Goal: Information Seeking & Learning: Learn about a topic

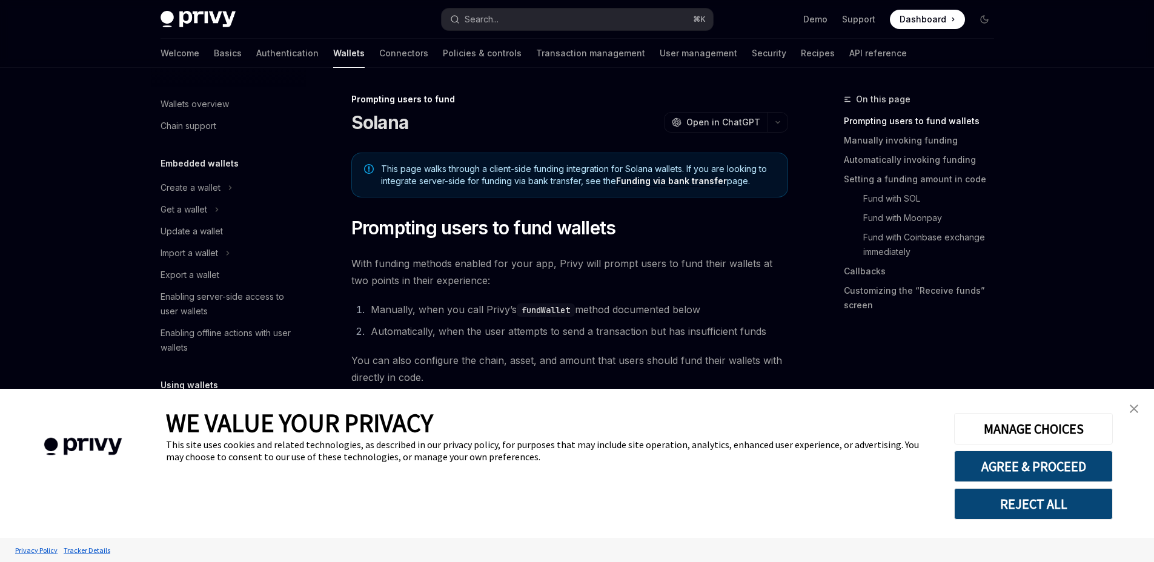
scroll to position [396, 0]
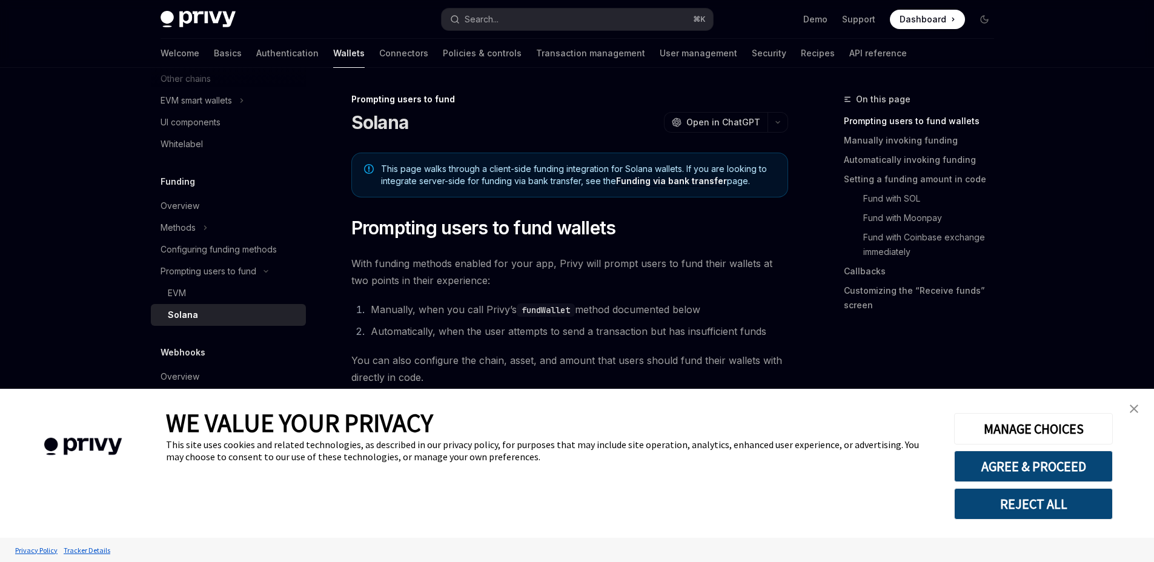
click at [1133, 408] on img "close banner" at bounding box center [1134, 409] width 8 height 8
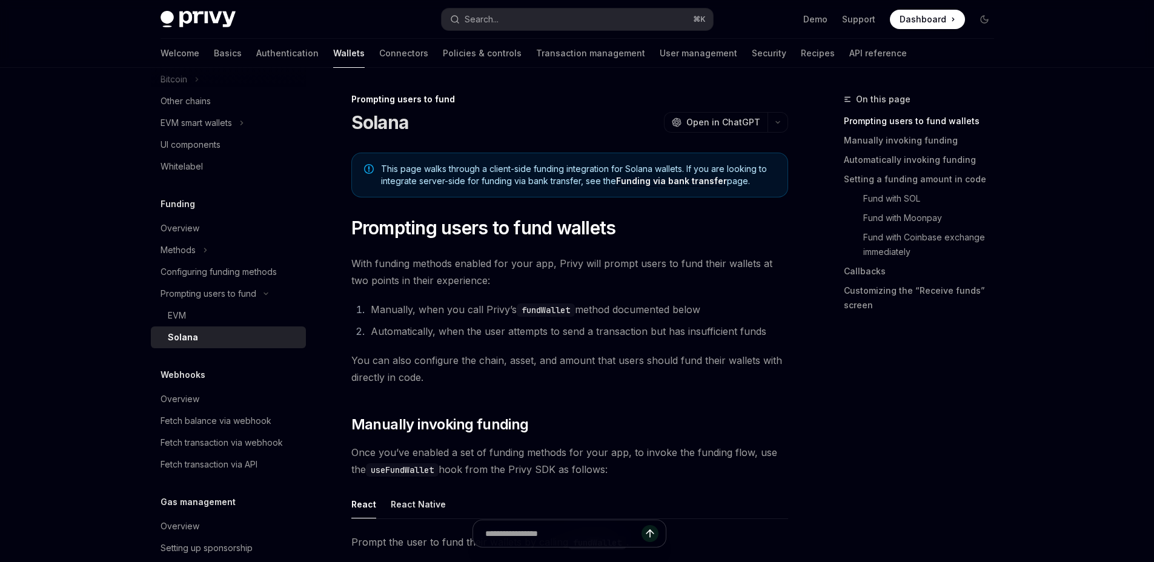
scroll to position [0, 0]
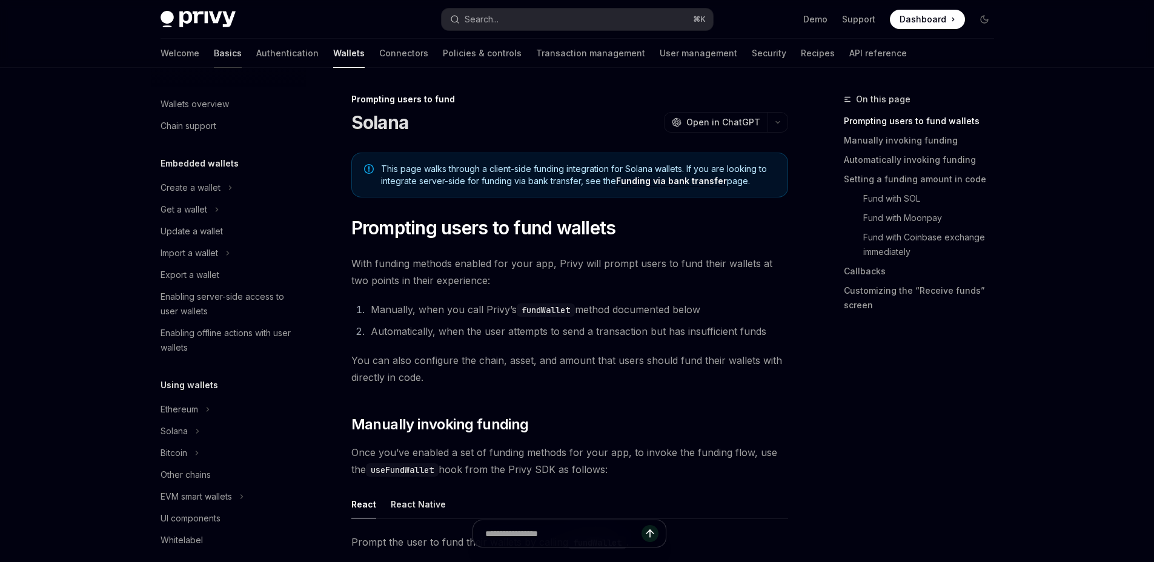
click at [214, 56] on link "Basics" at bounding box center [228, 53] width 28 height 29
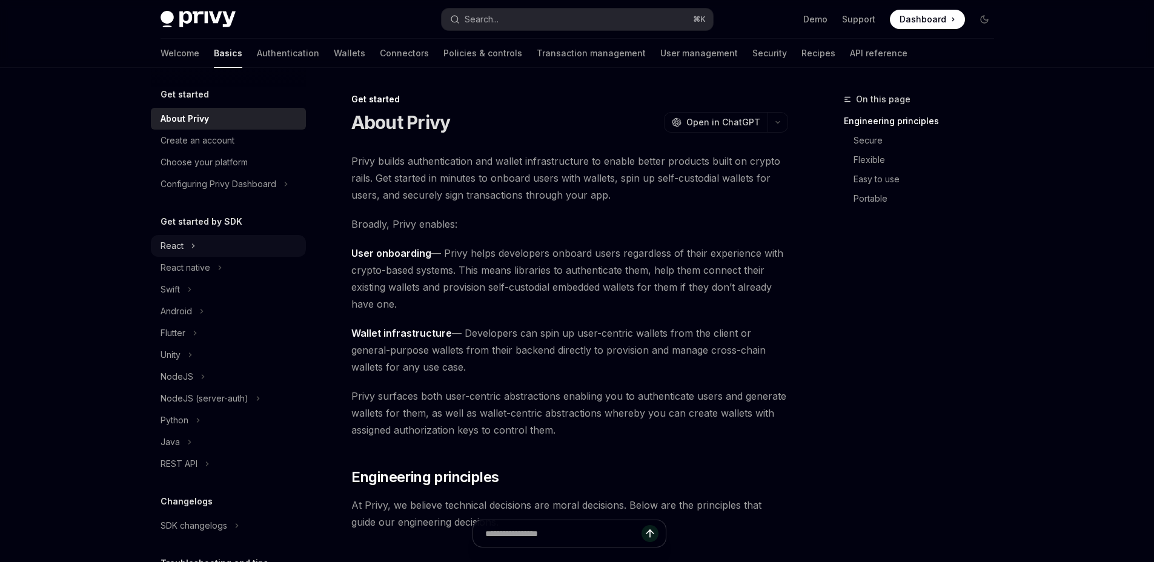
click at [199, 255] on div "React" at bounding box center [228, 246] width 155 height 22
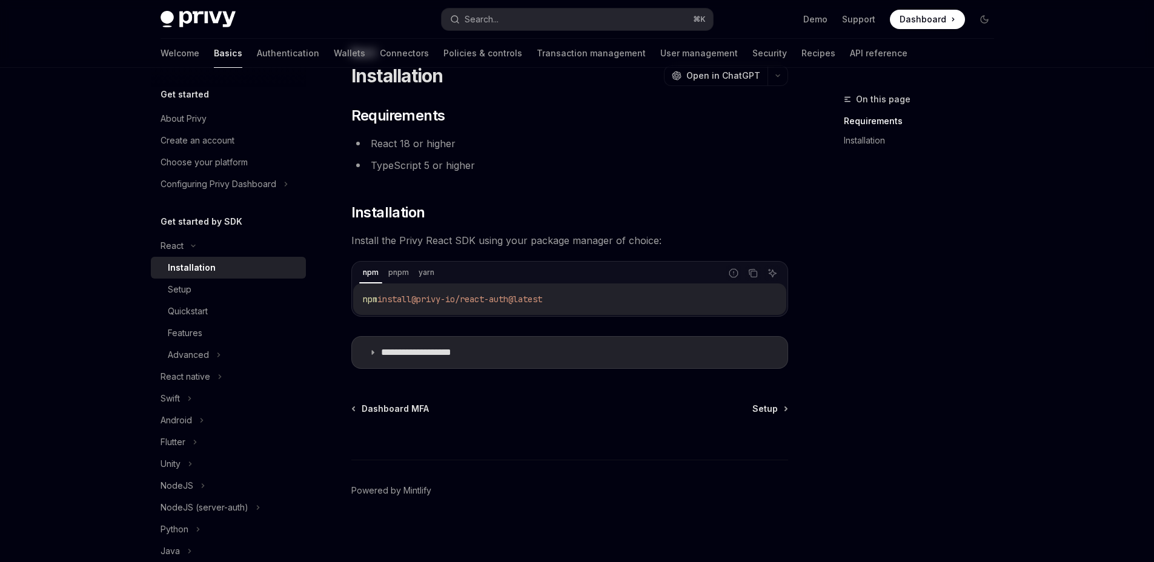
scroll to position [49, 0]
click at [446, 346] on p "**********" at bounding box center [430, 350] width 99 height 12
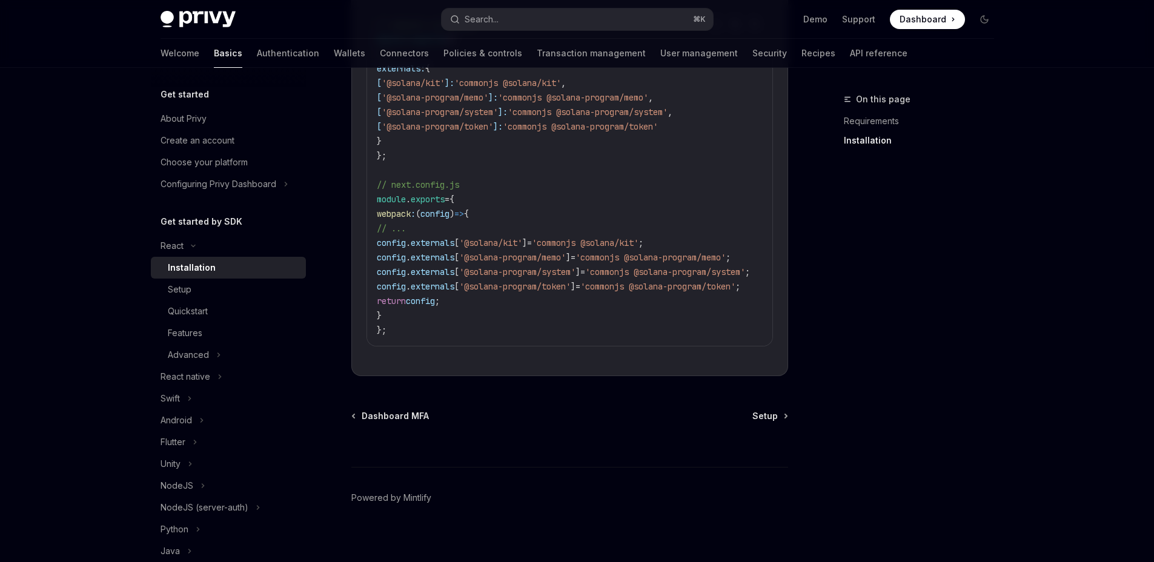
scroll to position [612, 0]
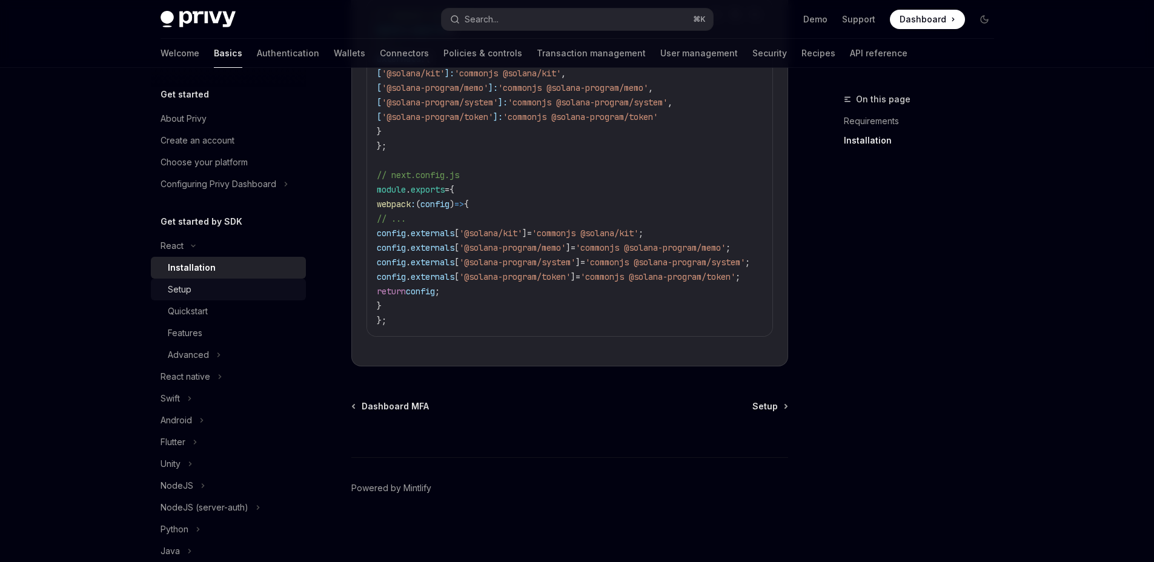
click at [197, 288] on div "Setup" at bounding box center [233, 289] width 131 height 15
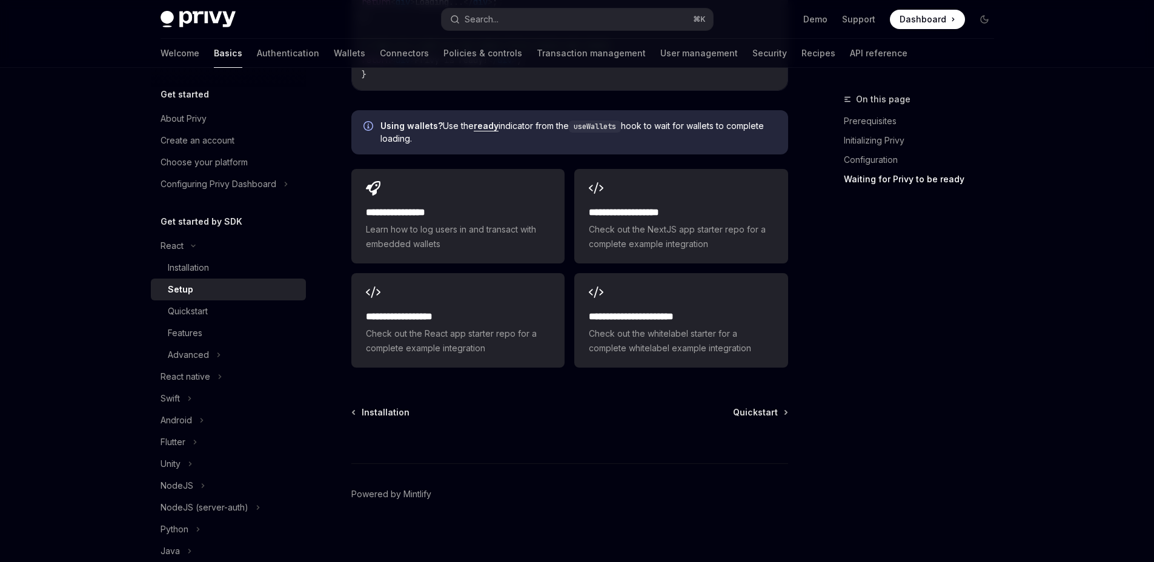
scroll to position [1534, 0]
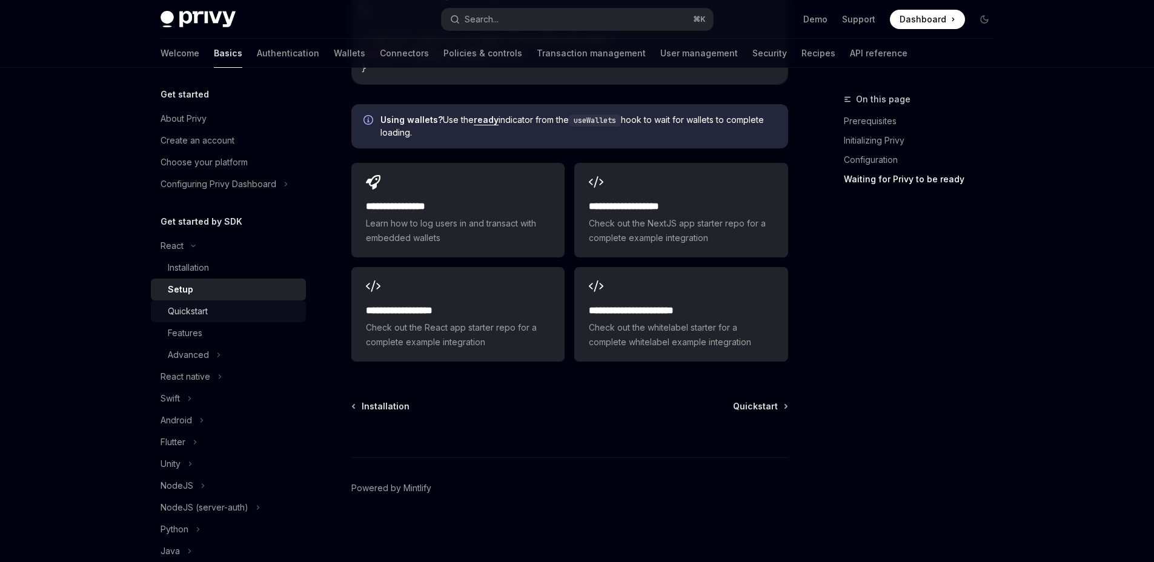
click at [202, 313] on div "Quickstart" at bounding box center [188, 311] width 40 height 15
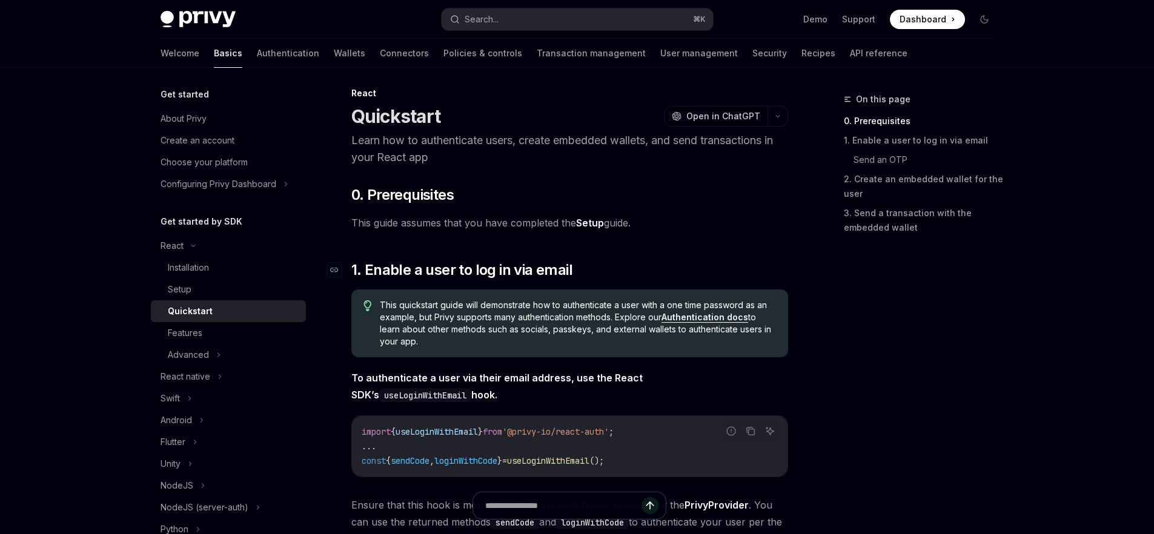
scroll to position [7, 0]
click at [212, 352] on div "Advanced" at bounding box center [228, 355] width 155 height 22
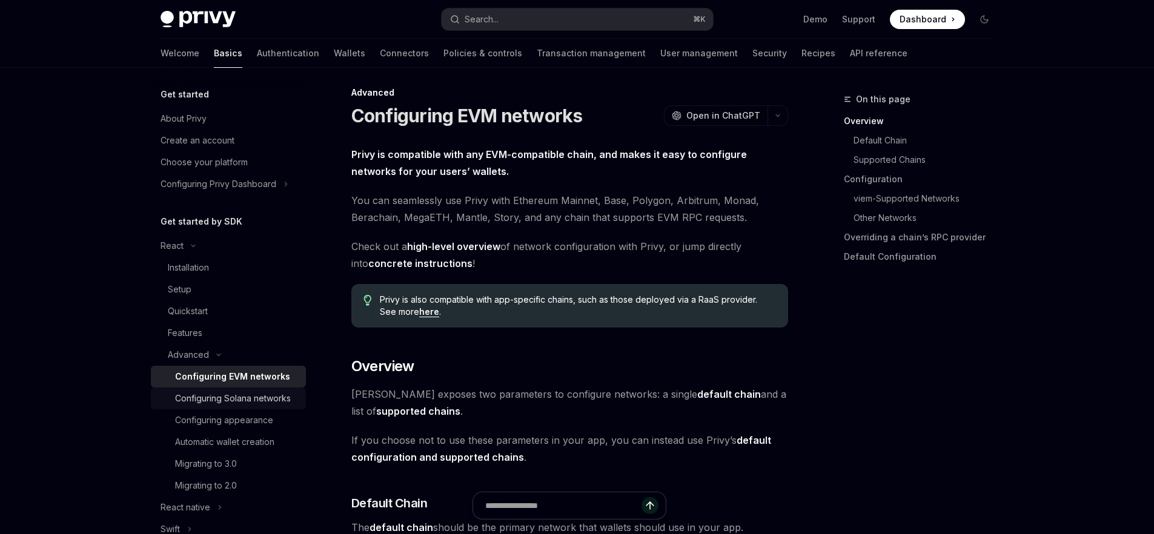
click at [217, 406] on div "Configuring Solana networks" at bounding box center [233, 398] width 116 height 15
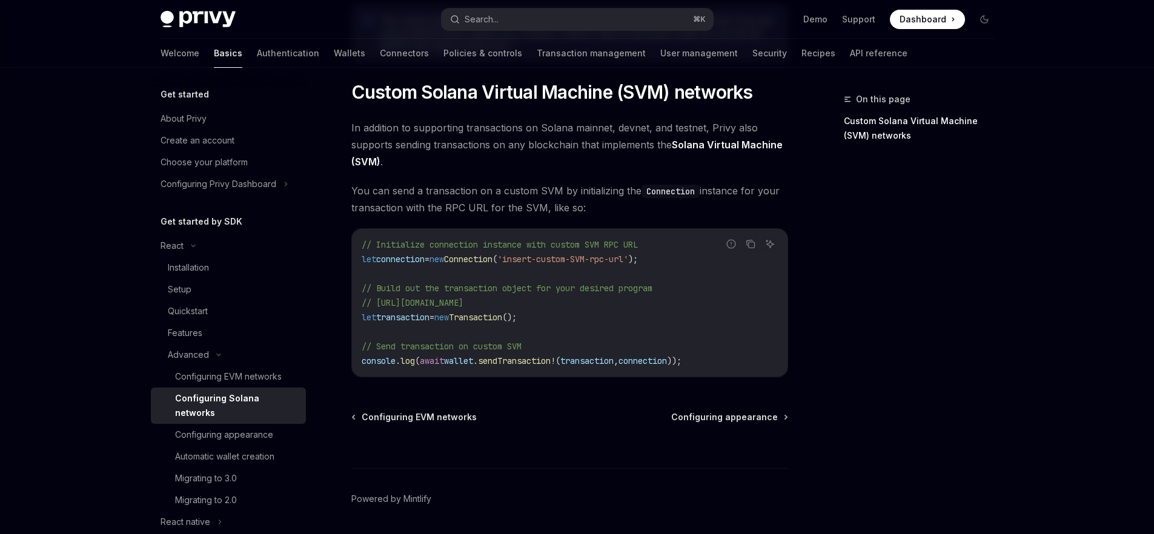
scroll to position [612, 0]
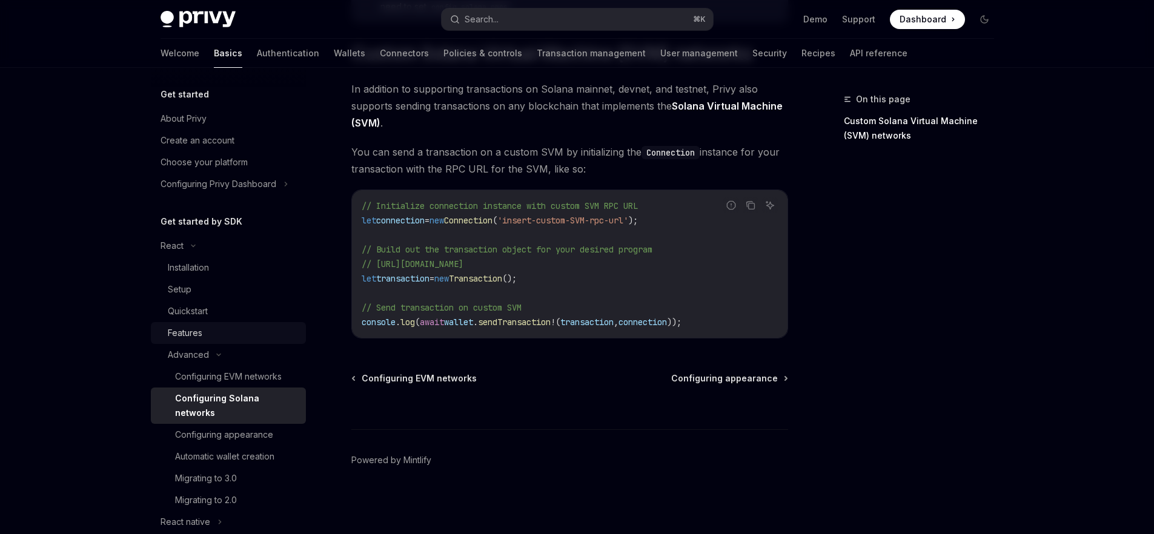
click at [191, 327] on div "Features" at bounding box center [185, 333] width 35 height 15
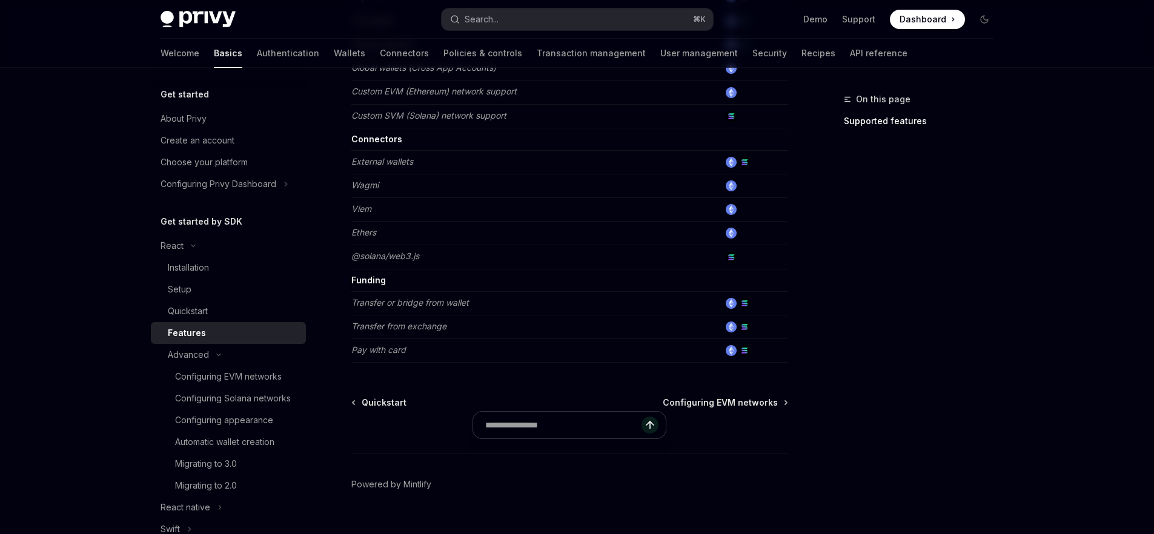
scroll to position [771, 0]
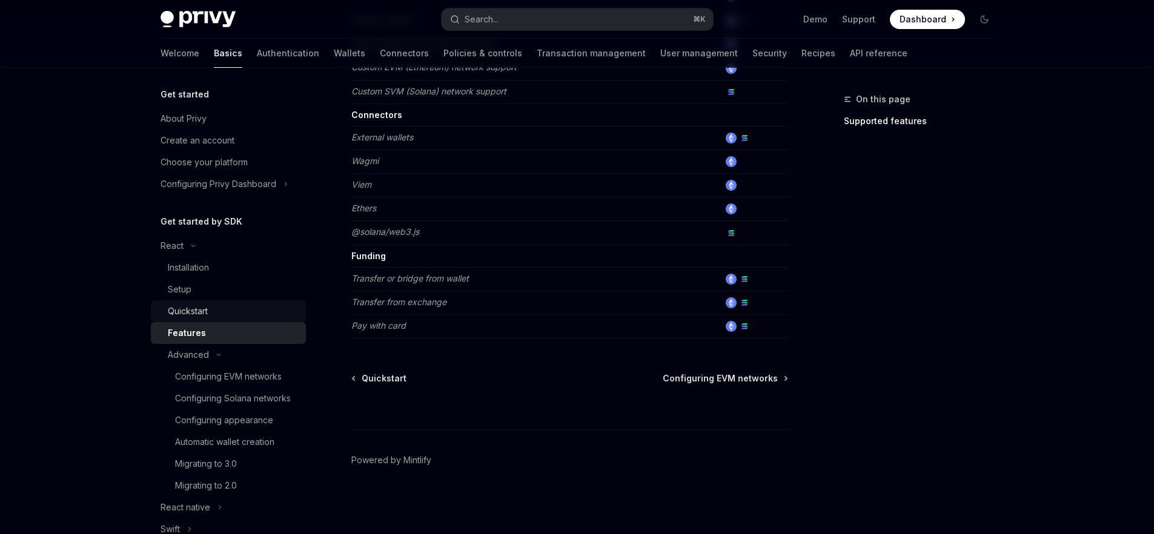
click at [197, 316] on div "Quickstart" at bounding box center [188, 311] width 40 height 15
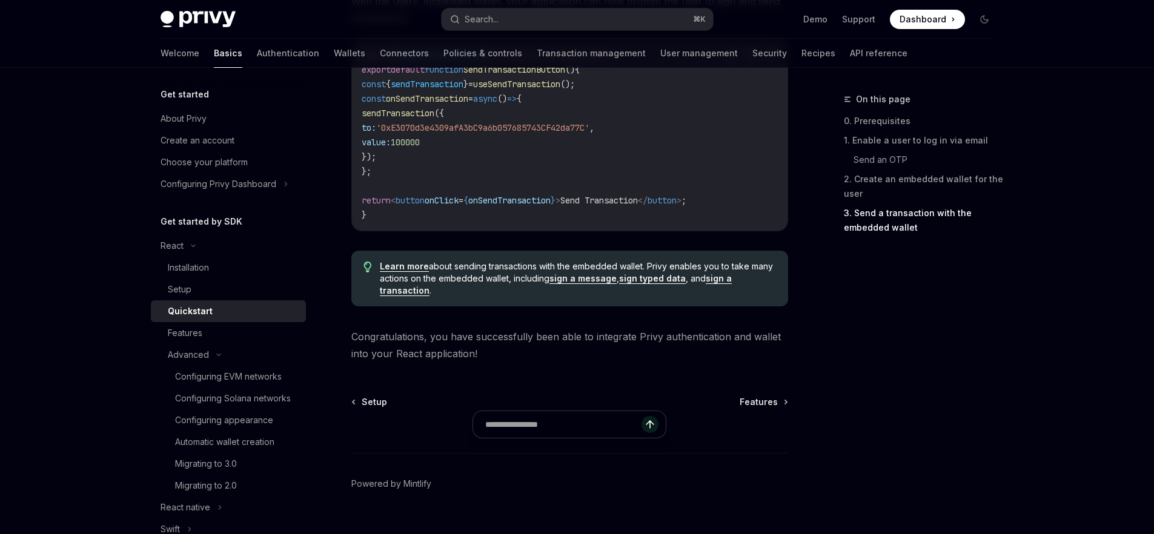
scroll to position [1239, 0]
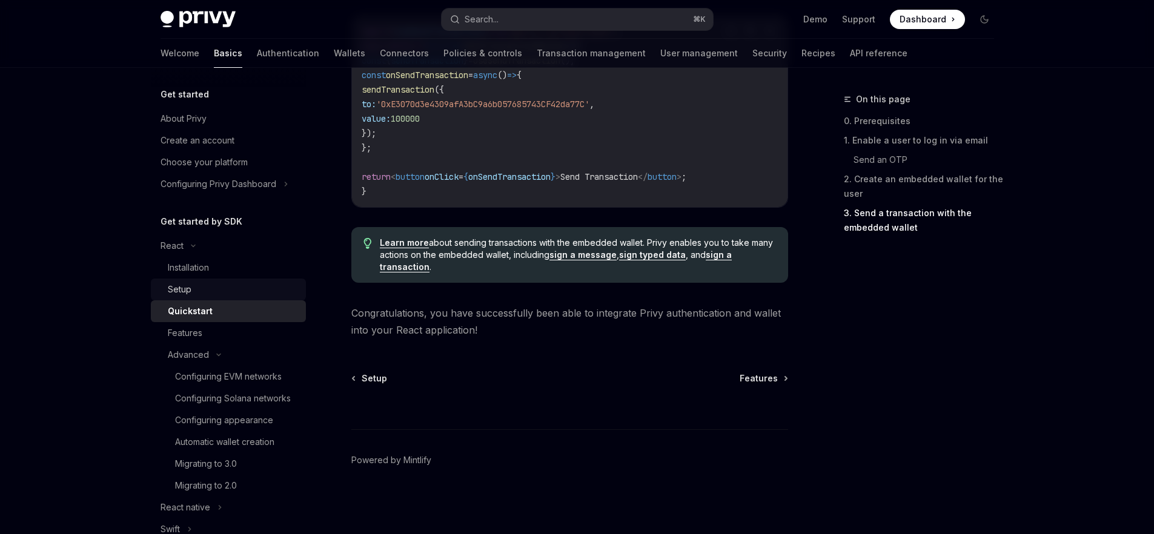
click at [225, 286] on div "Setup" at bounding box center [233, 289] width 131 height 15
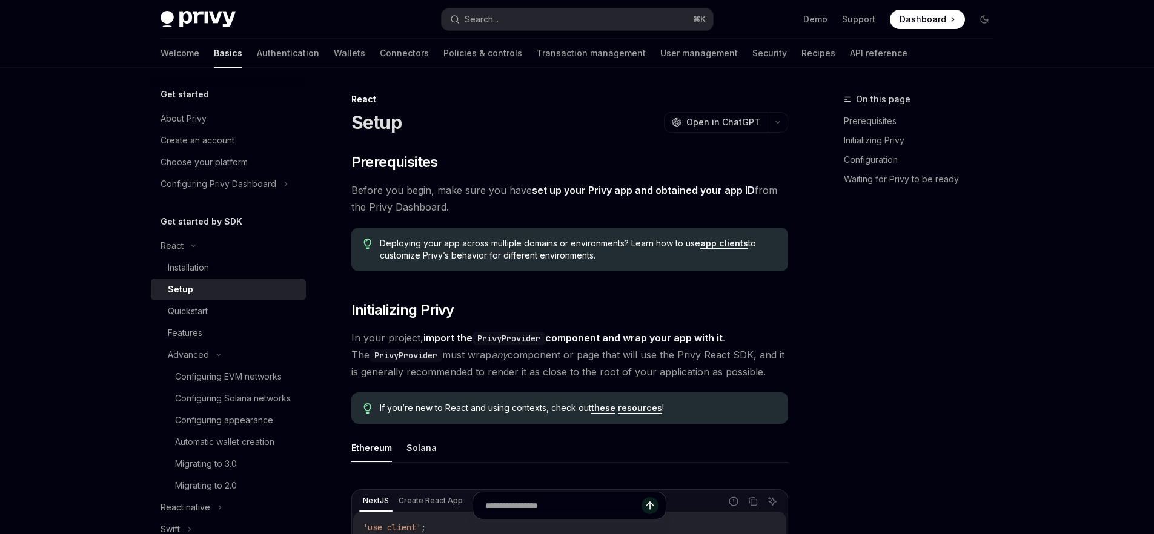
type textarea "*"
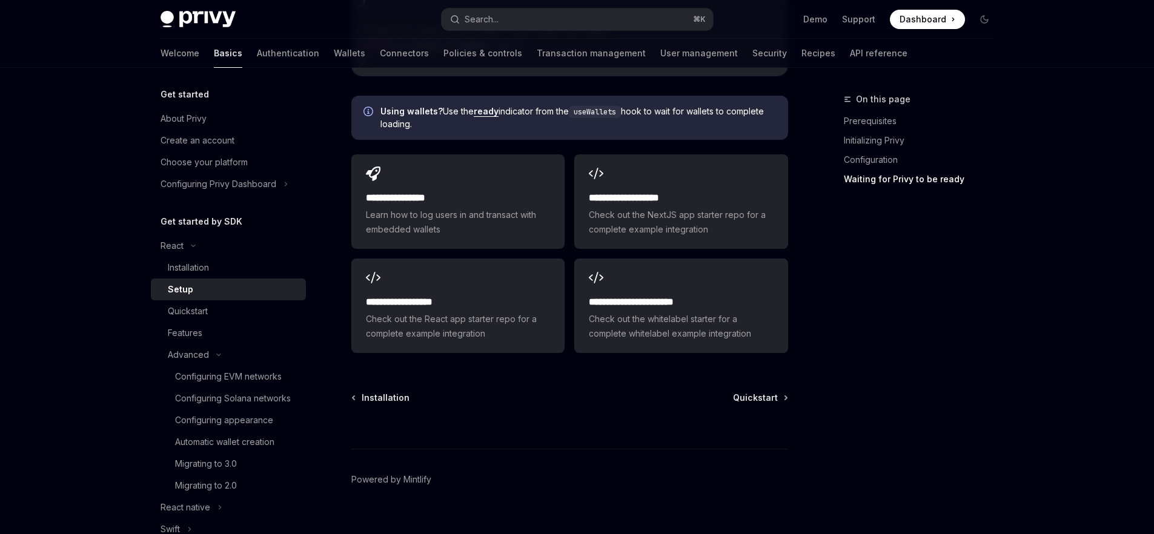
scroll to position [1562, 0]
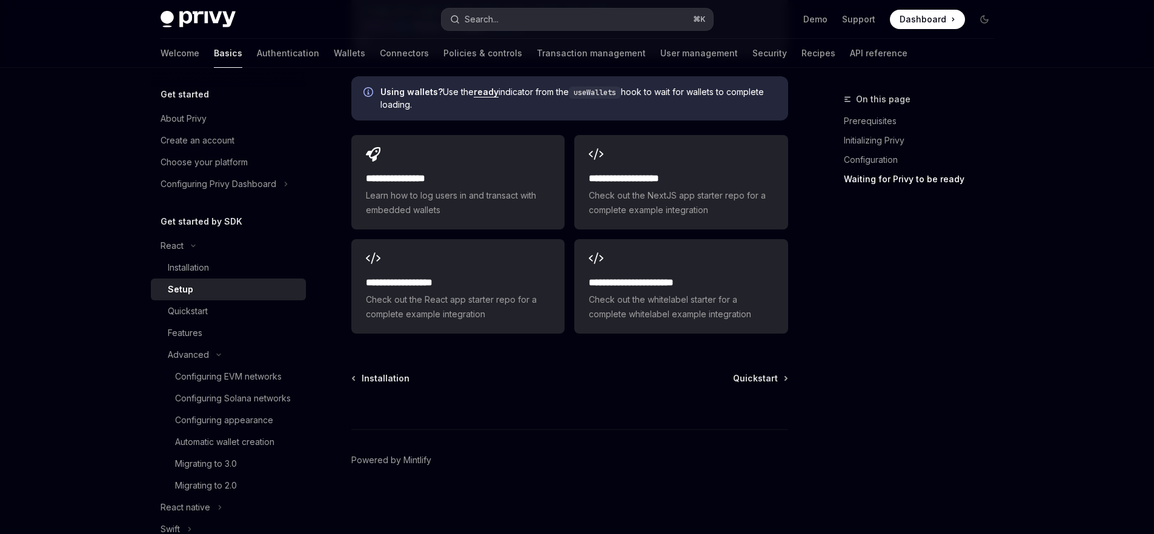
click at [559, 26] on button "Search... ⌘ K" at bounding box center [577, 19] width 271 height 22
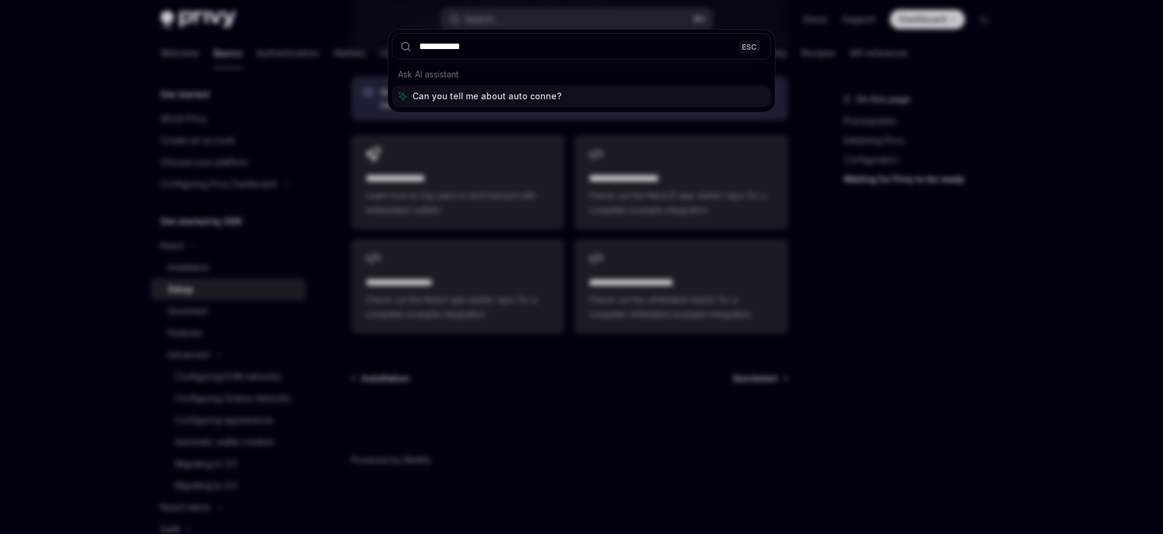
type input "**********"
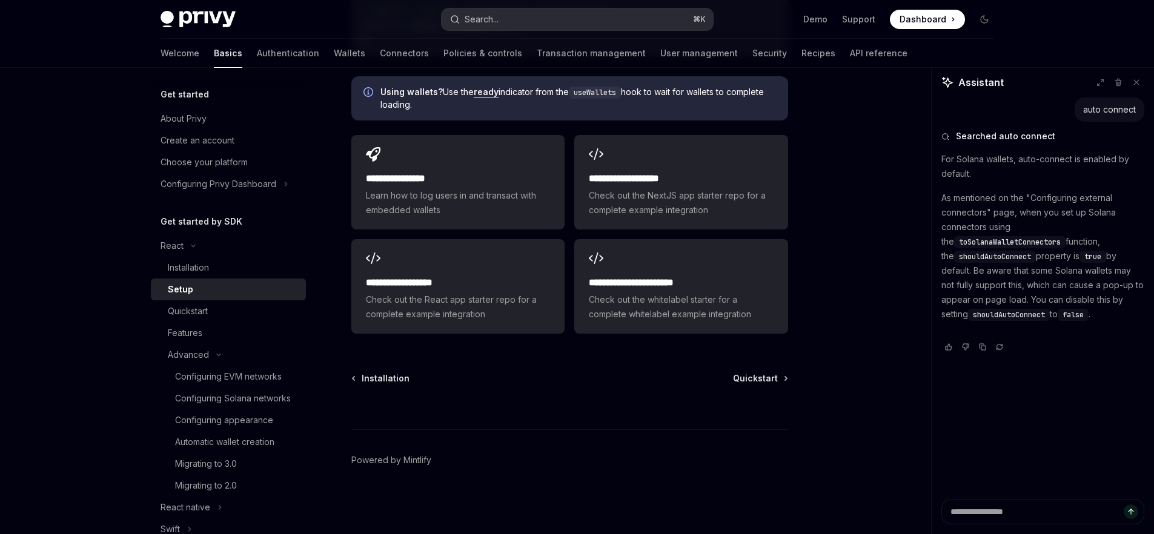
type textarea "*"
